Goal: Task Accomplishment & Management: Manage account settings

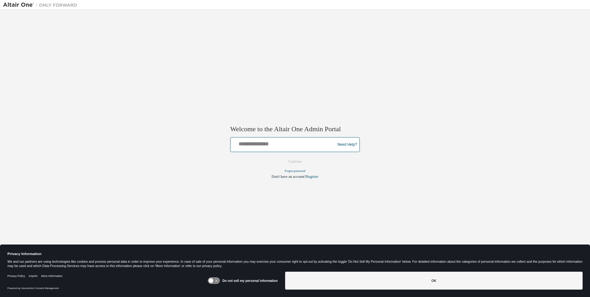
click at [284, 143] on input "text" at bounding box center [284, 143] width 102 height 9
type input "**********"
click at [295, 162] on button "Continue" at bounding box center [295, 161] width 27 height 9
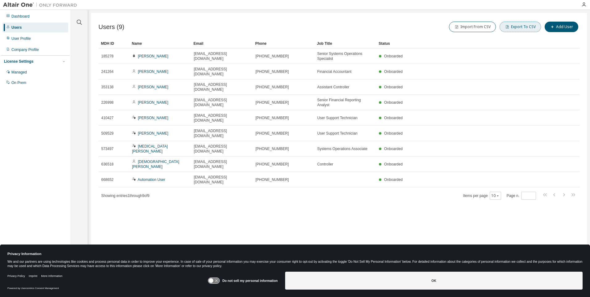
click at [522, 27] on button "Export To CSV" at bounding box center [520, 27] width 41 height 10
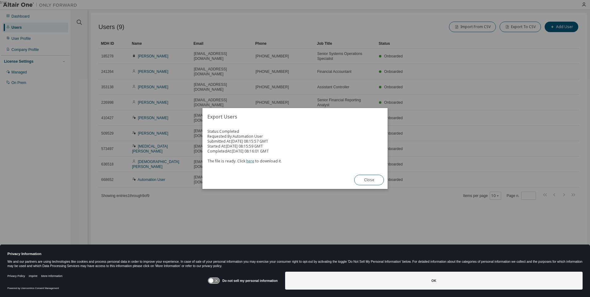
click at [249, 161] on link "here" at bounding box center [250, 160] width 8 height 5
click at [369, 180] on button "Close" at bounding box center [370, 180] width 30 height 10
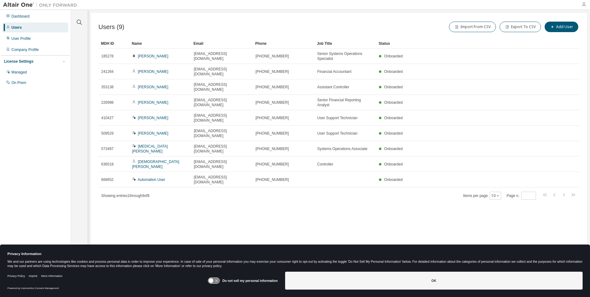
click at [584, 5] on icon "button" at bounding box center [584, 4] width 5 height 5
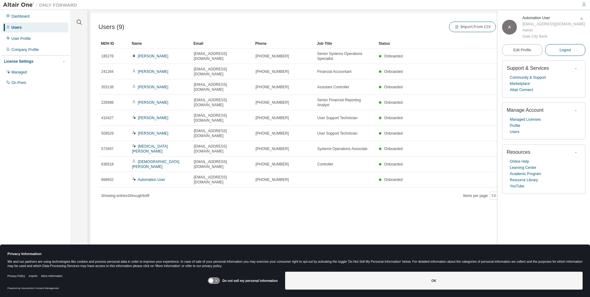
click at [566, 53] on span "Logout" at bounding box center [565, 50] width 11 height 6
